Goal: Check status: Check status

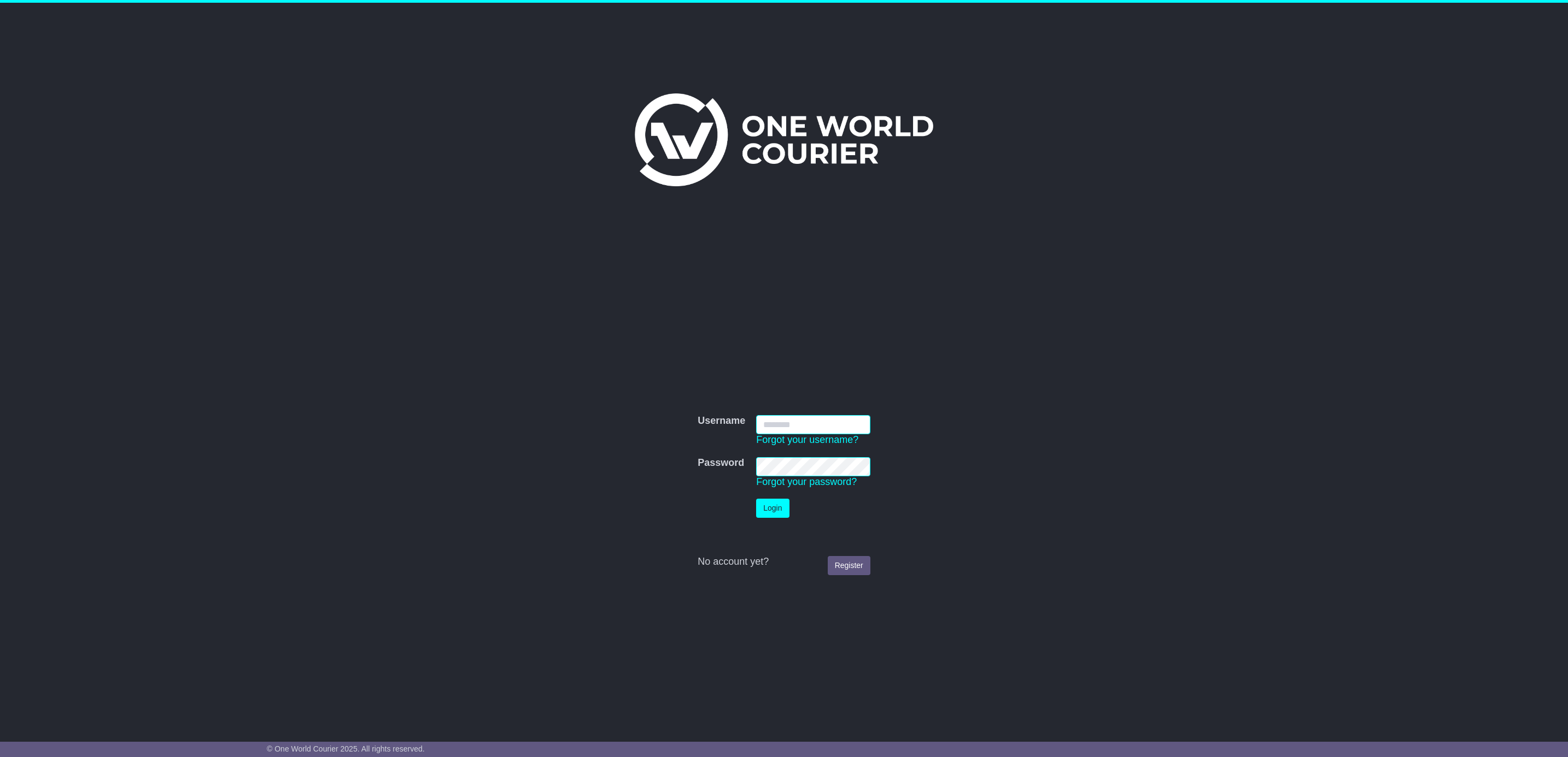
click at [787, 423] on input "Username" at bounding box center [813, 425] width 114 height 19
type input "**********"
click at [756, 499] on button "Login" at bounding box center [772, 508] width 33 height 19
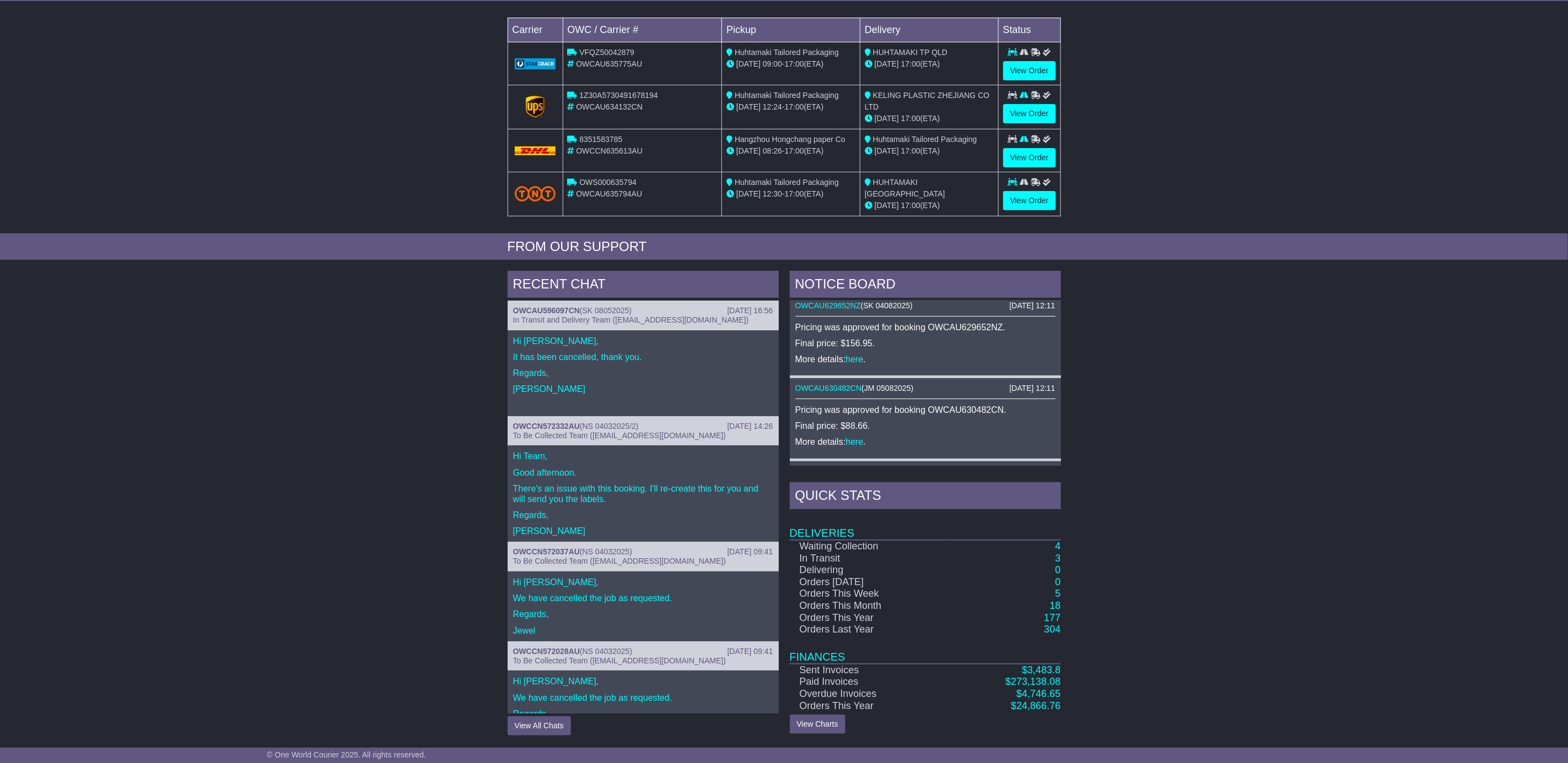
scroll to position [205, 0]
click at [1060, 547] on td "4" at bounding box center [1003, 546] width 112 height 12
click at [1055, 555] on link "3" at bounding box center [1058, 558] width 6 height 11
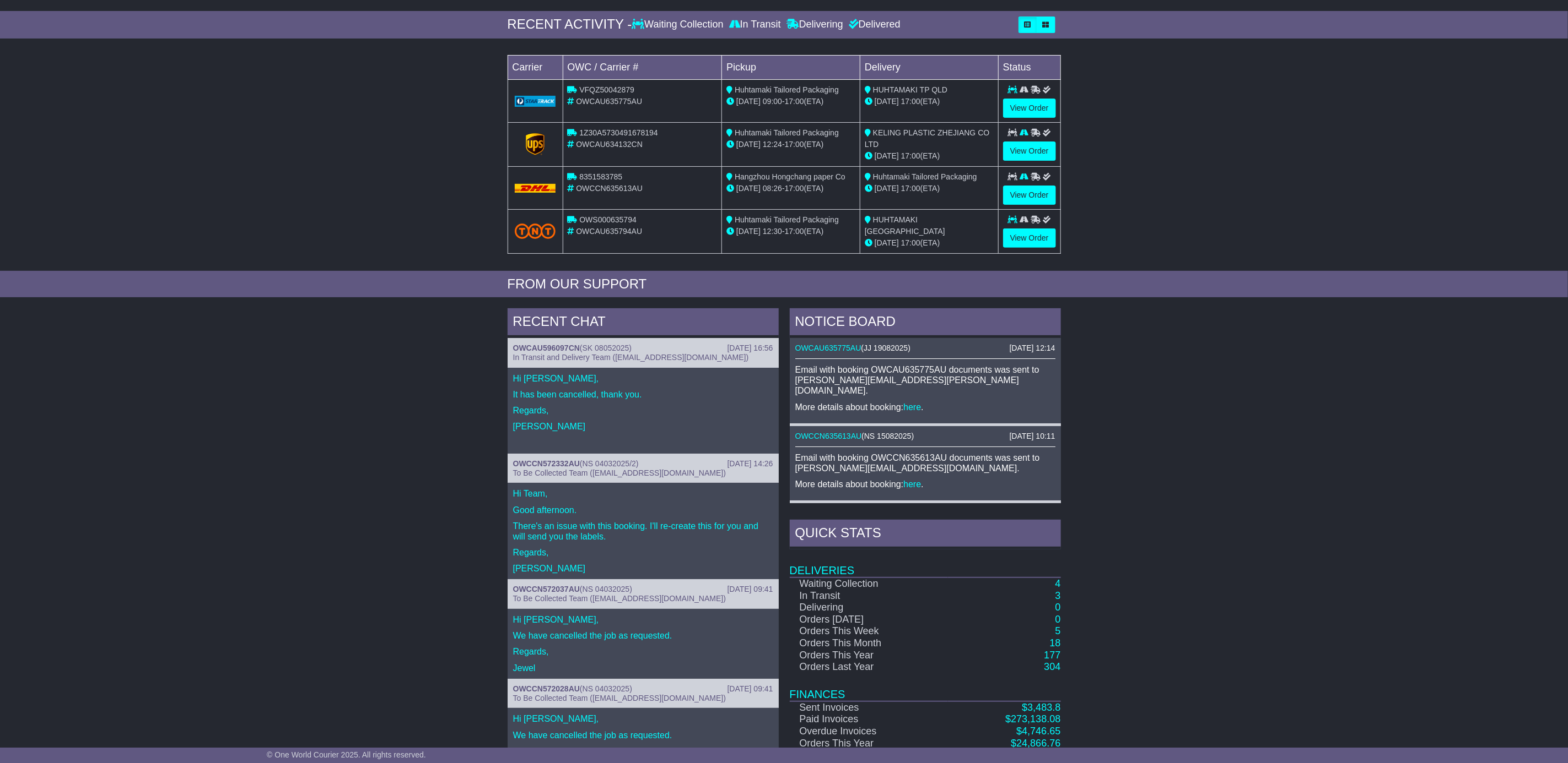
scroll to position [165, 0]
click at [1058, 587] on link "4" at bounding box center [1058, 582] width 6 height 11
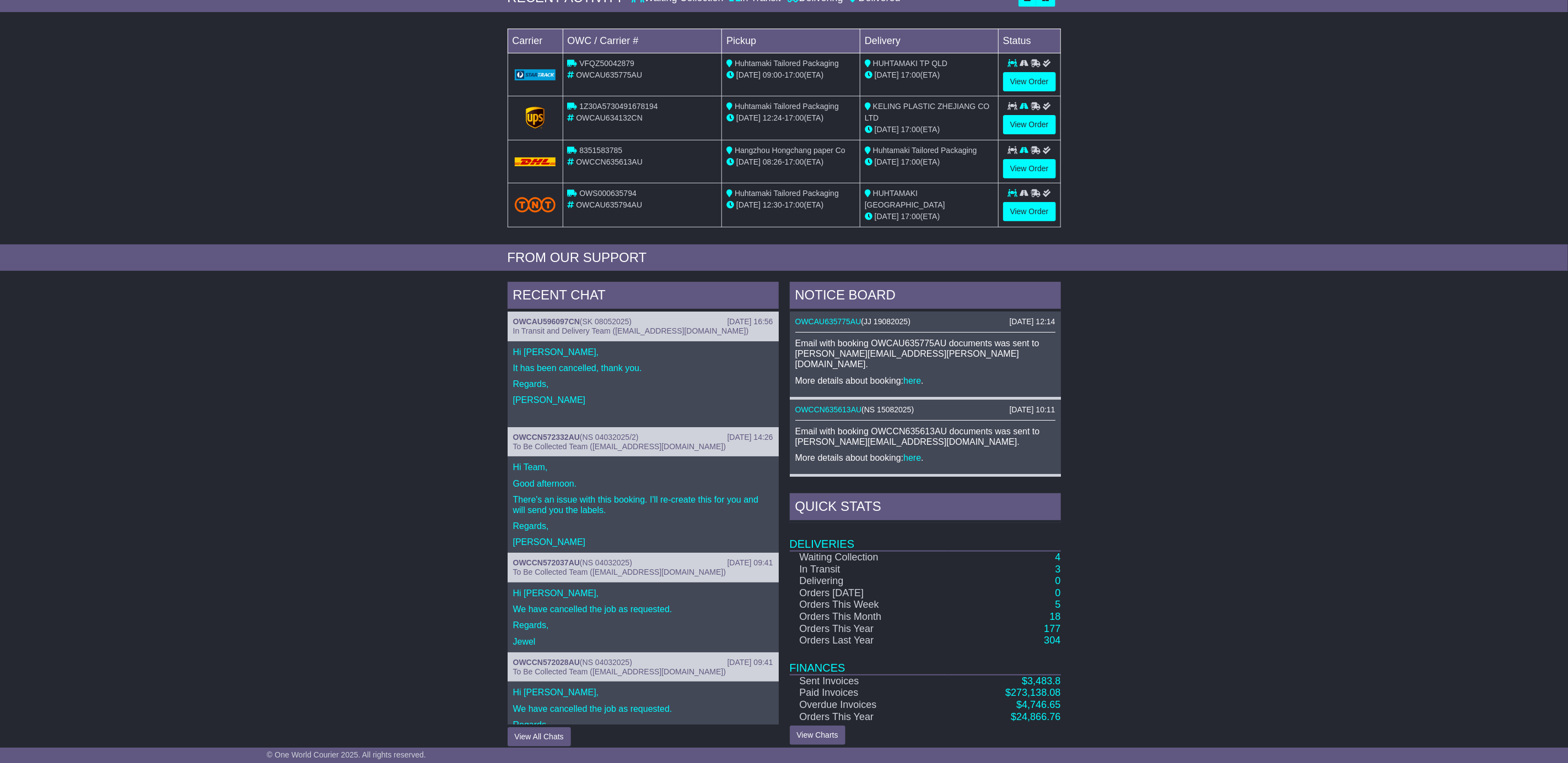
scroll to position [205, 0]
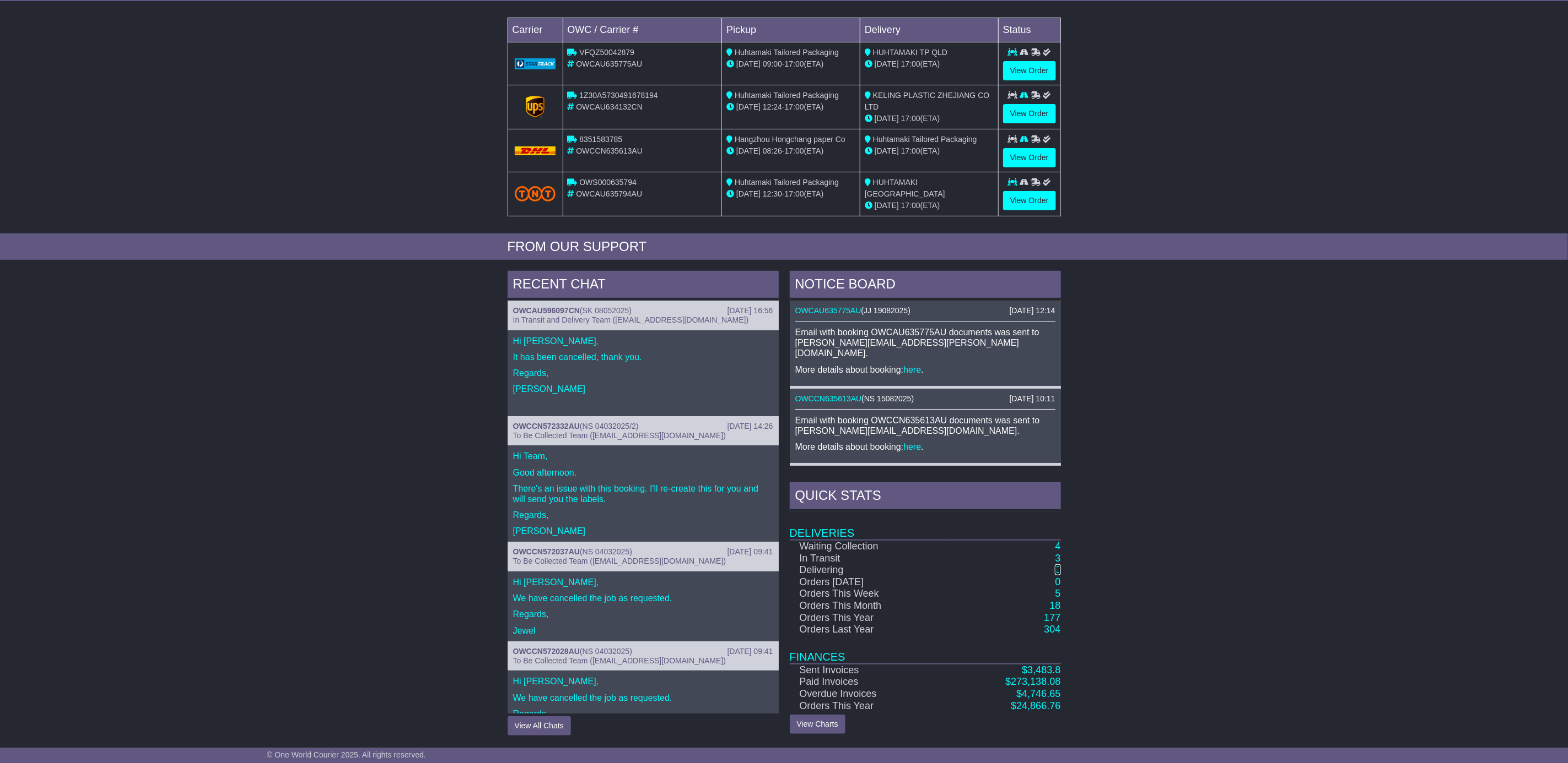
click at [1056, 567] on link "0" at bounding box center [1058, 570] width 6 height 11
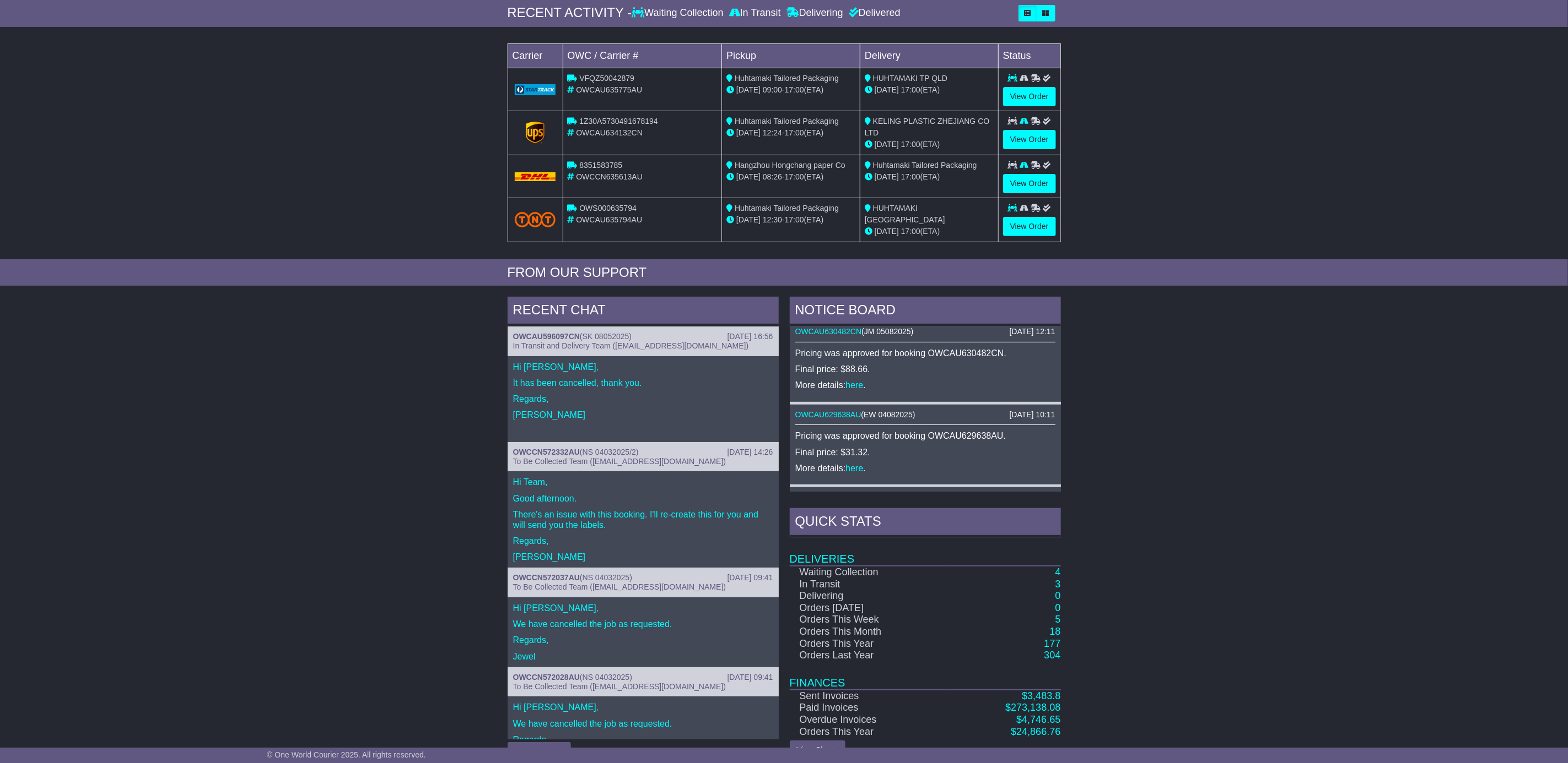
scroll to position [205, 0]
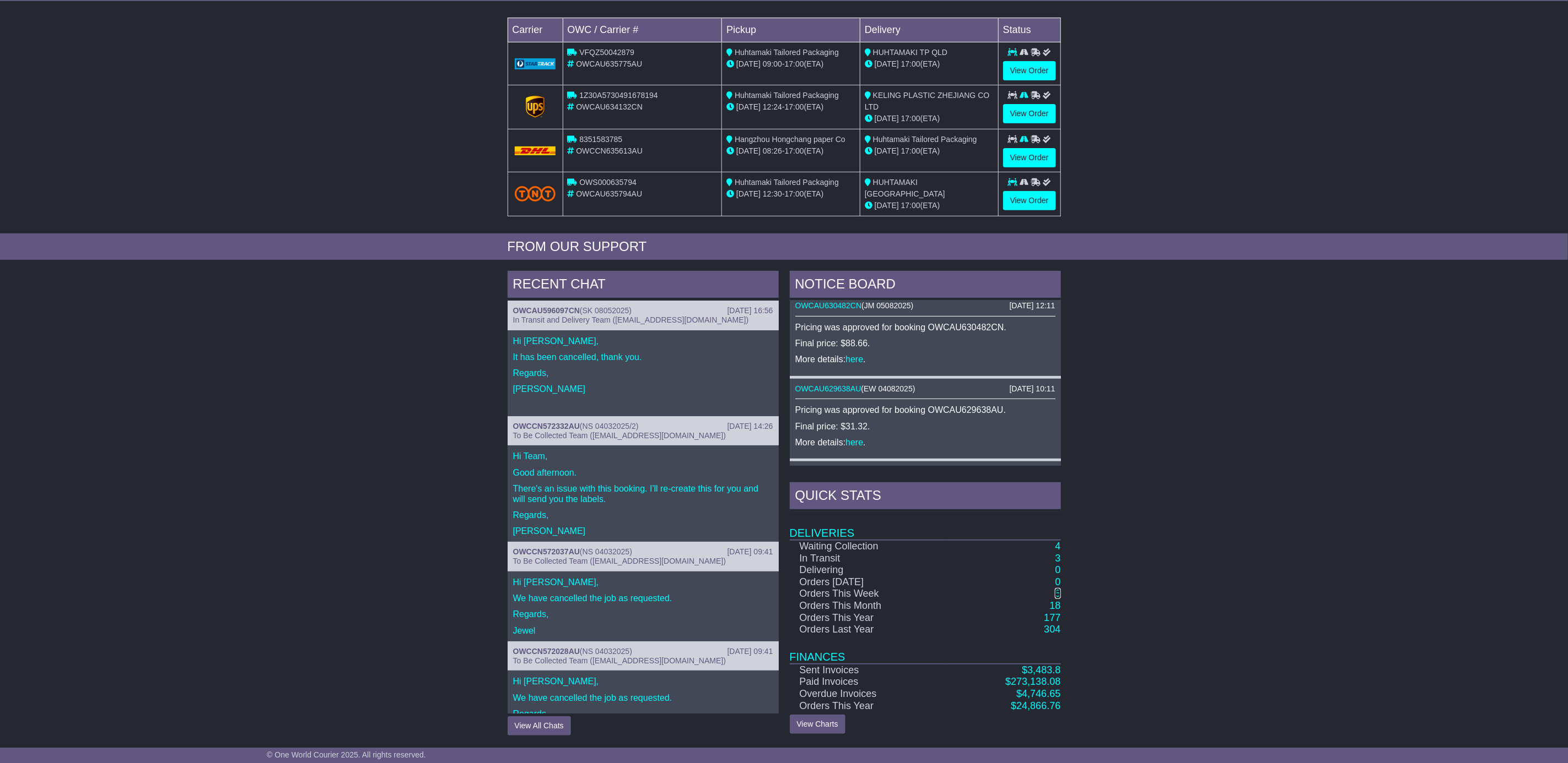
click at [1058, 597] on link "5" at bounding box center [1058, 593] width 6 height 11
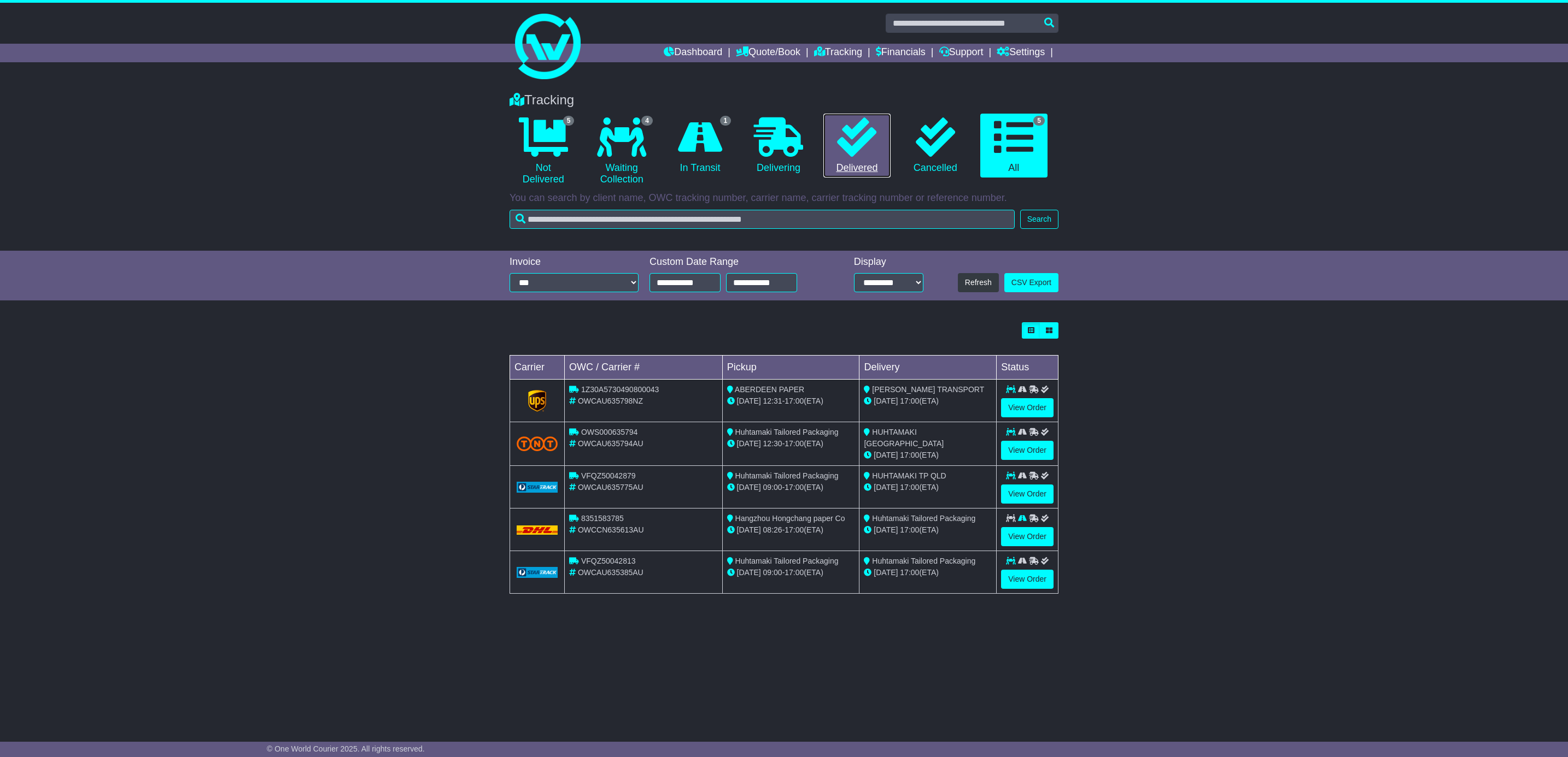
click at [869, 163] on link "0 Delivered" at bounding box center [857, 145] width 67 height 65
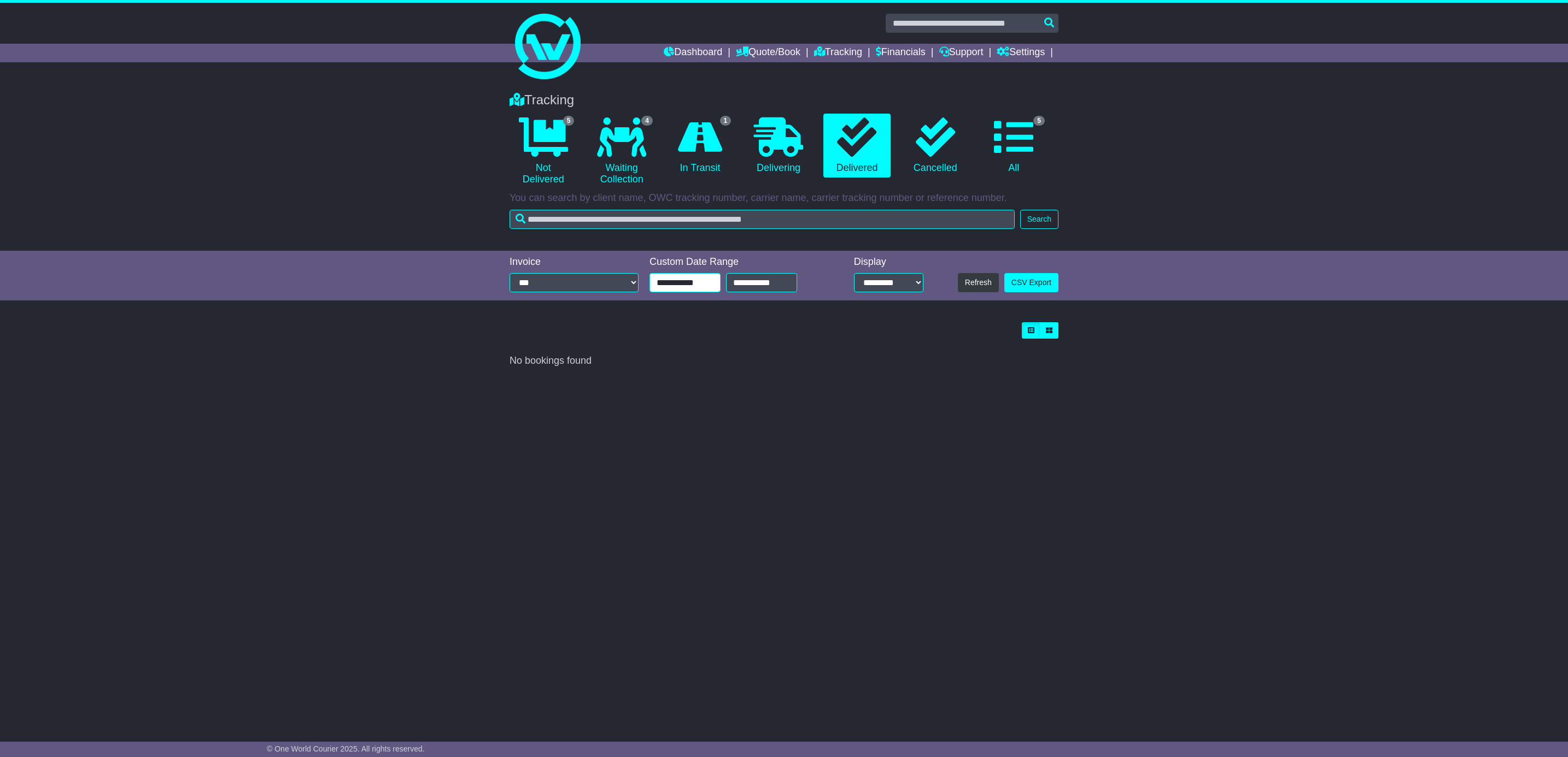
click at [707, 285] on input "**********" at bounding box center [685, 283] width 71 height 19
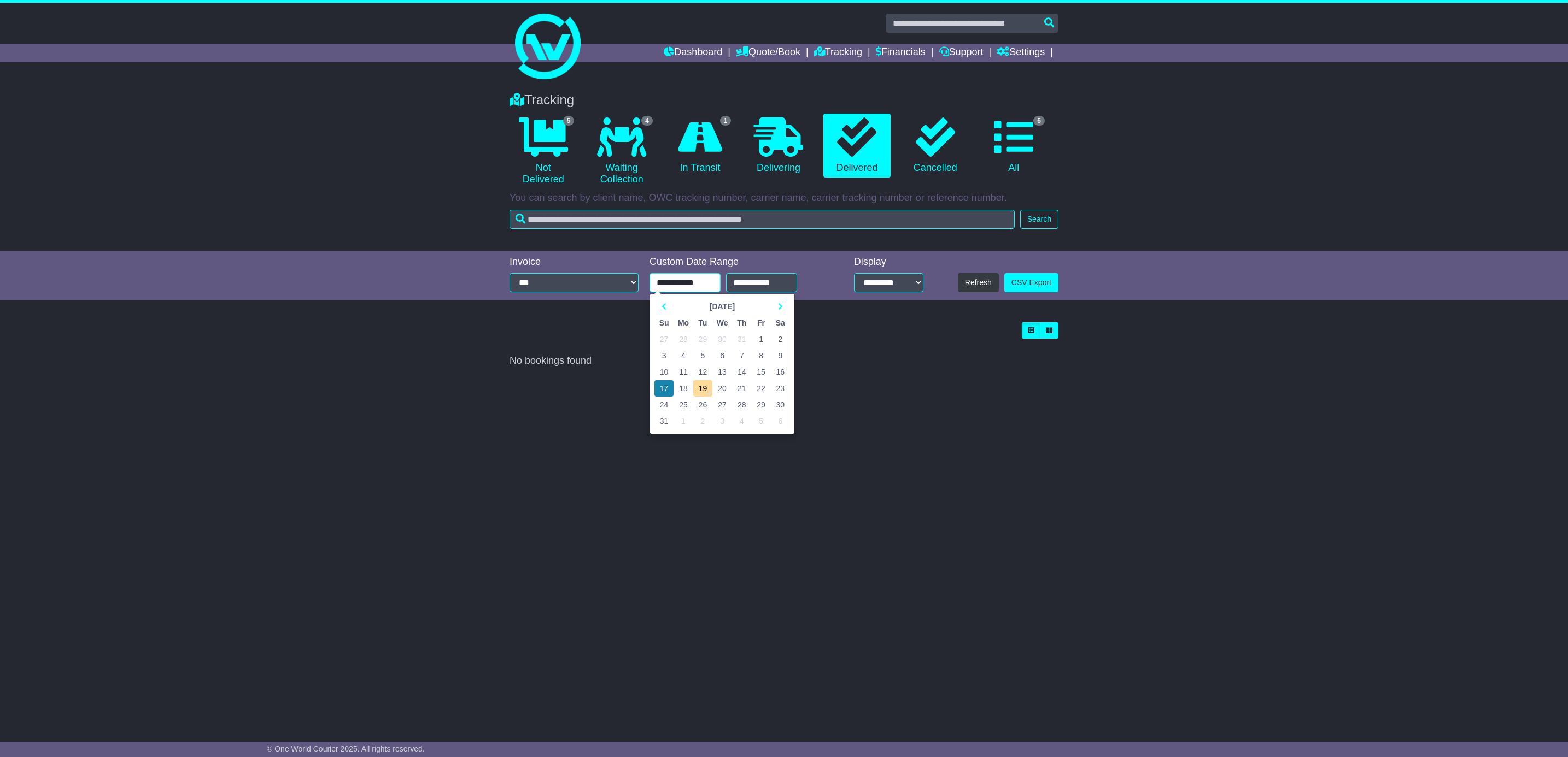
click at [738, 375] on td "14" at bounding box center [741, 372] width 19 height 17
type input "**********"
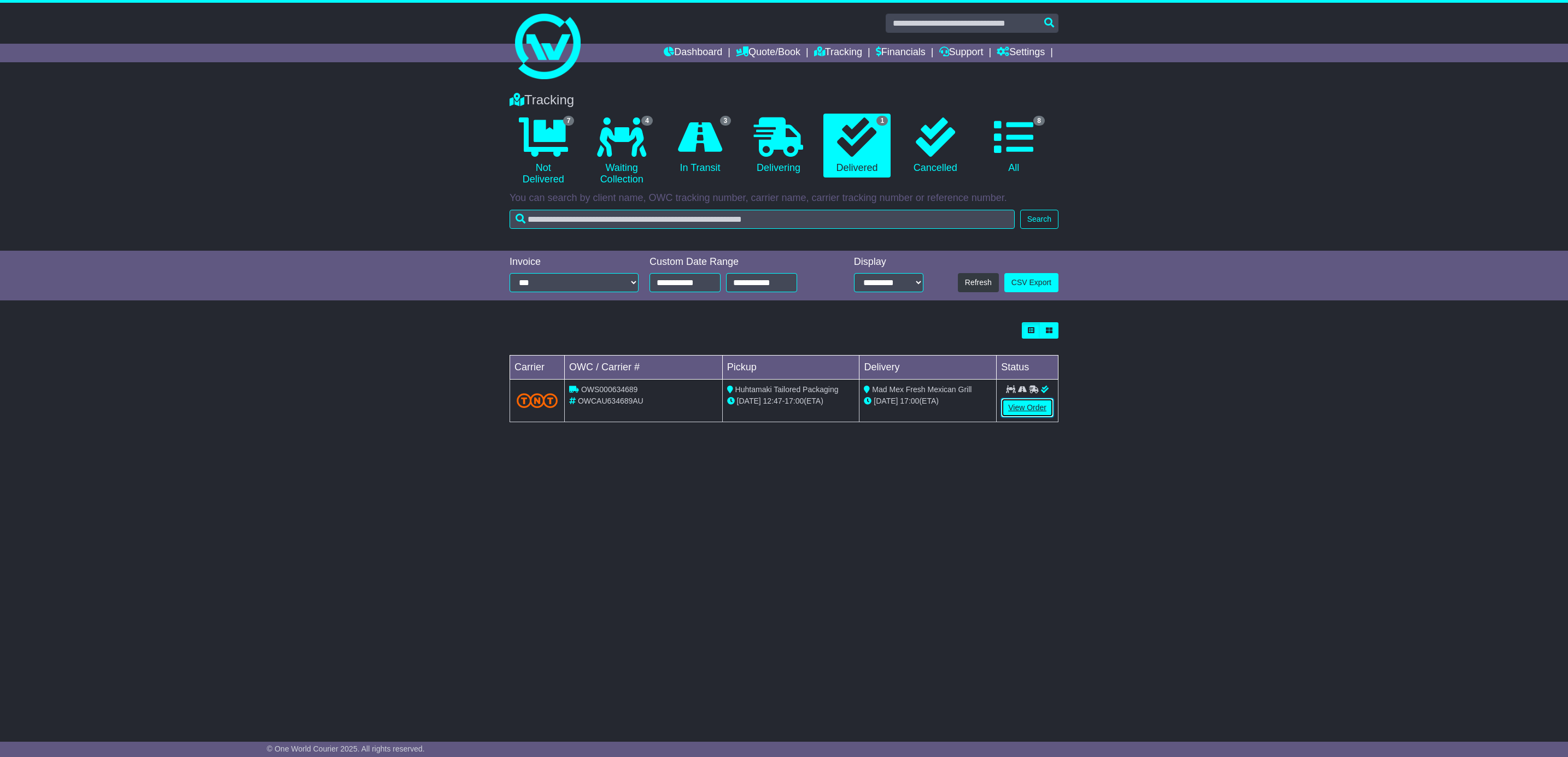
click at [1035, 407] on link "View Order" at bounding box center [1027, 408] width 52 height 19
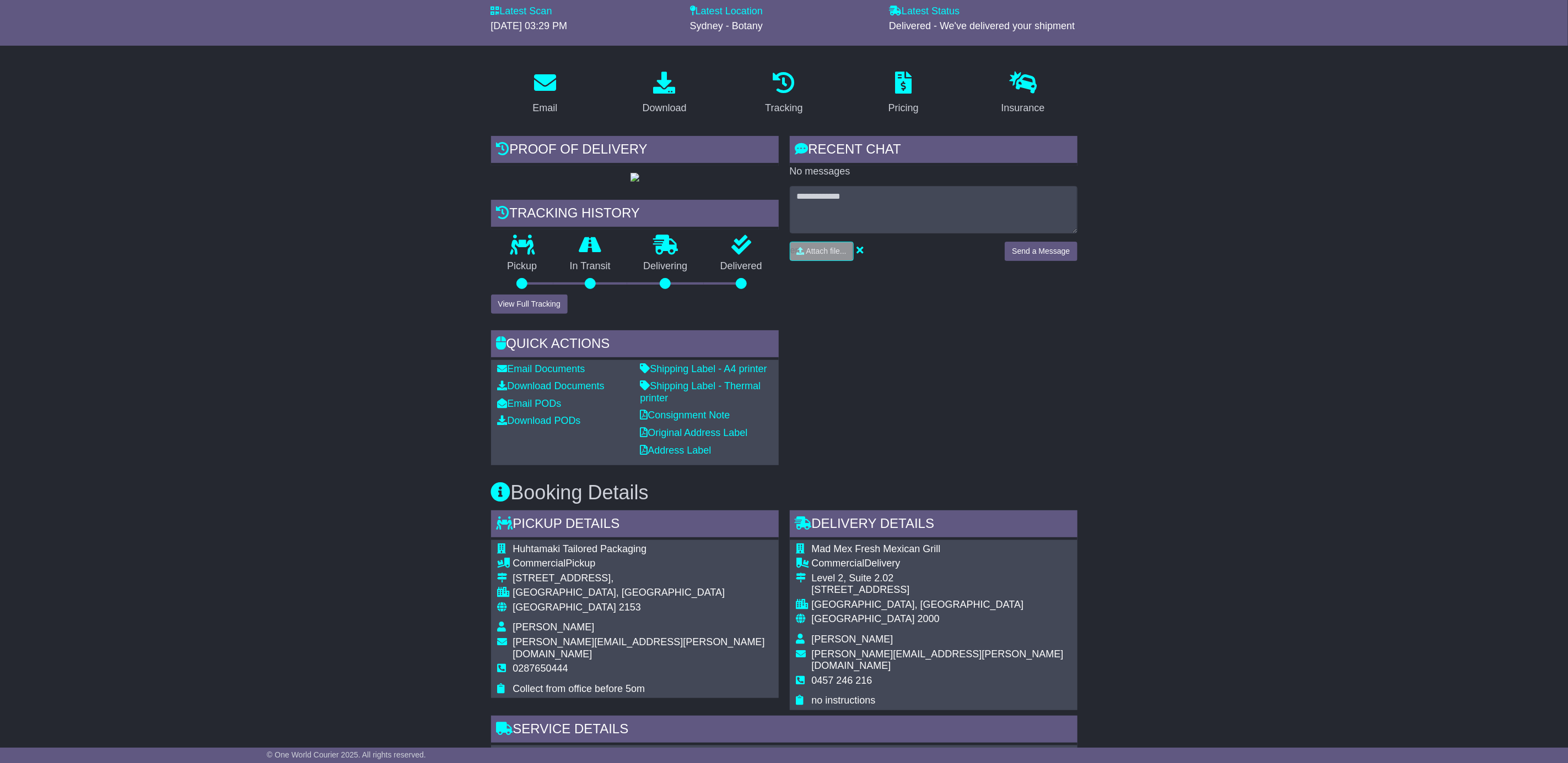
scroll to position [165, 0]
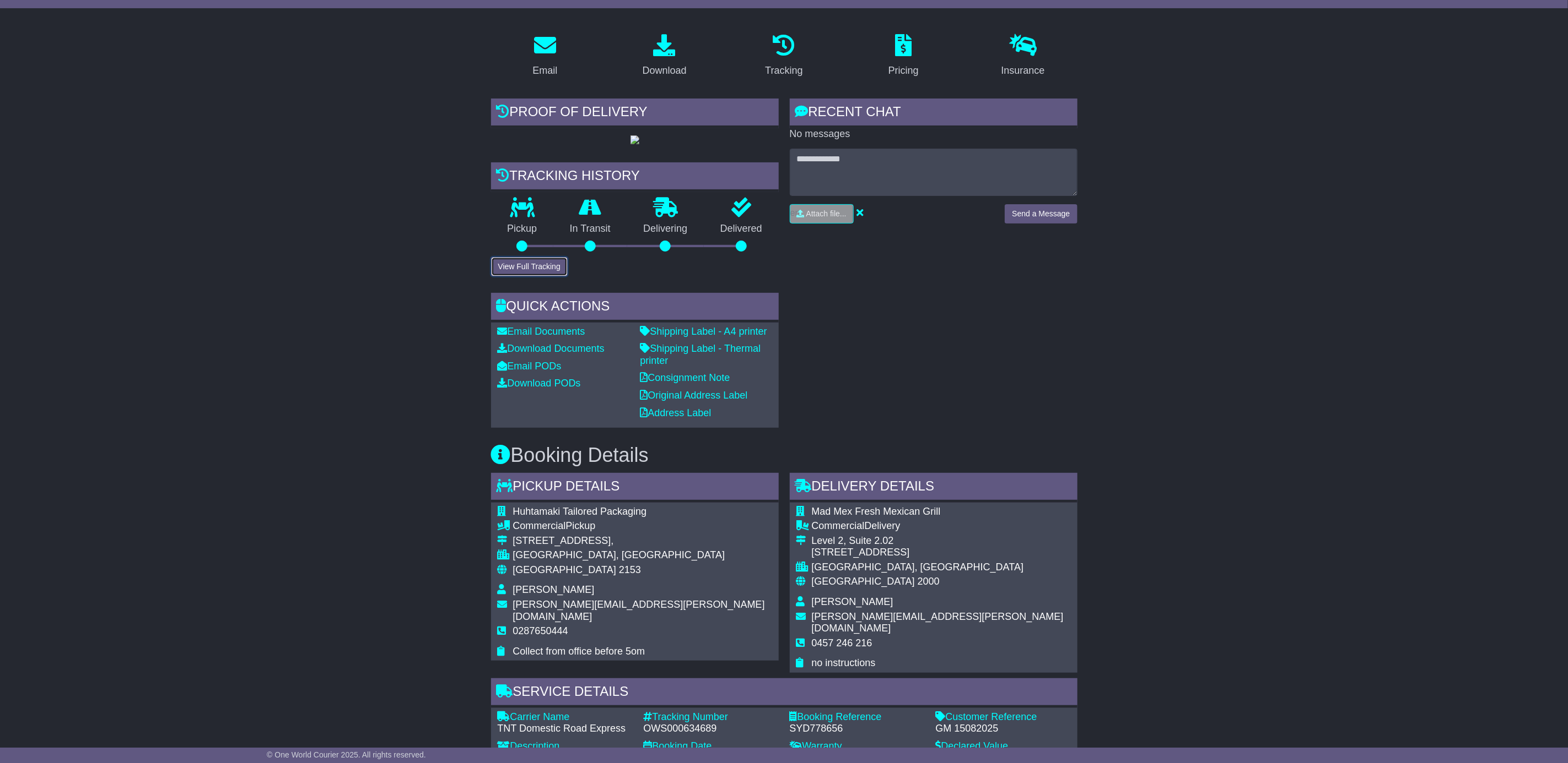
click at [542, 276] on button "View Full Tracking" at bounding box center [529, 267] width 76 height 19
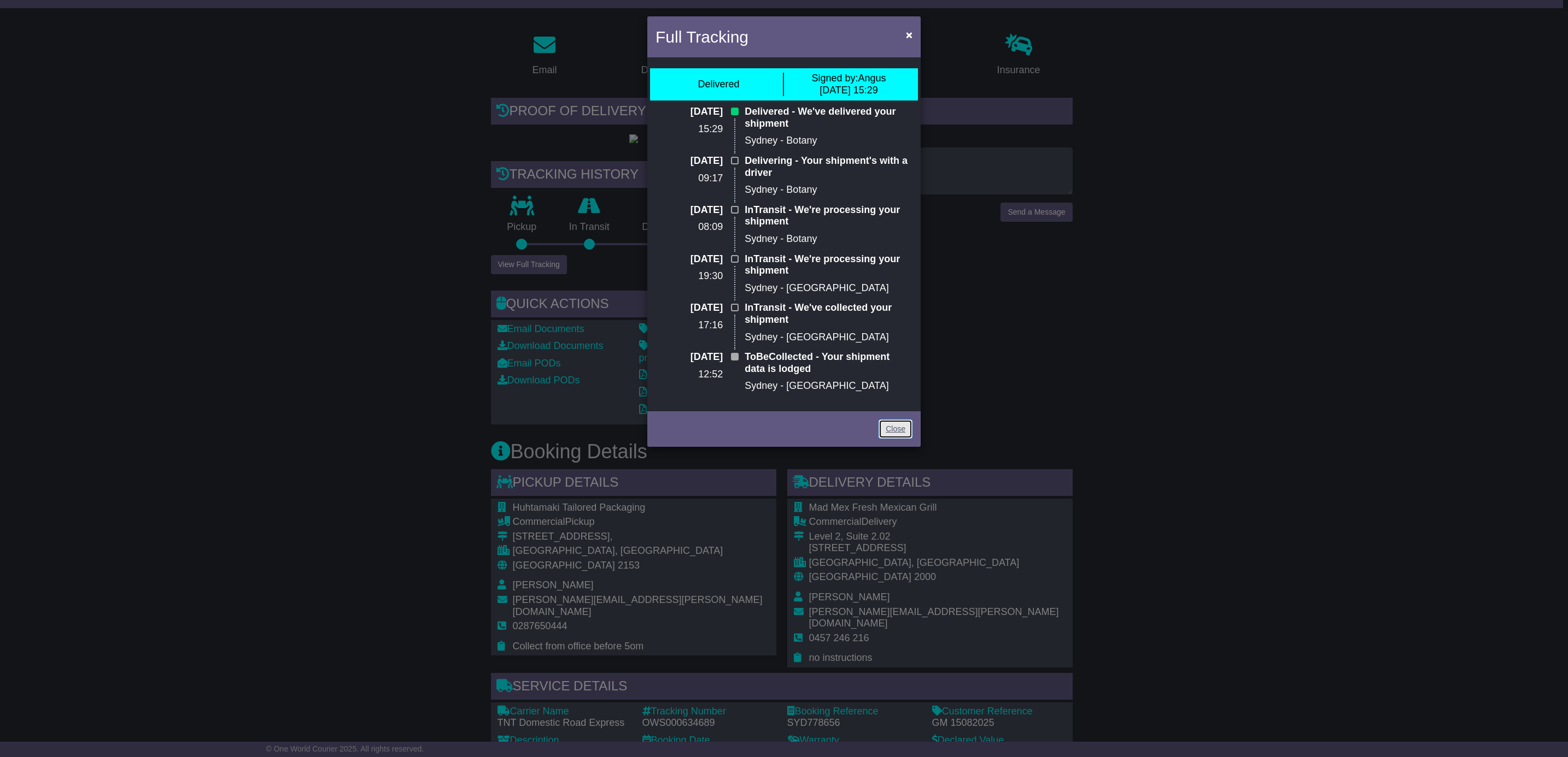
click at [906, 428] on link "Close" at bounding box center [895, 429] width 34 height 19
